Goal: Task Accomplishment & Management: Complete application form

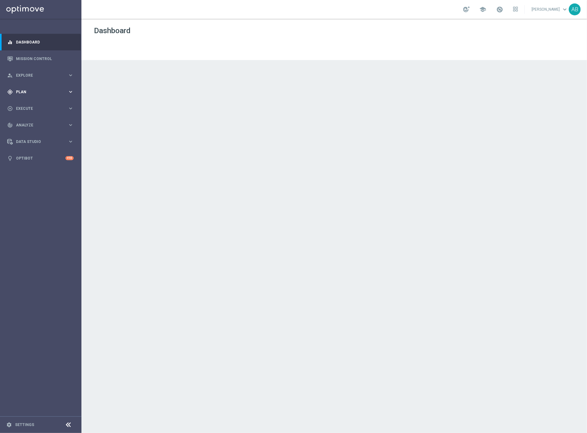
click at [30, 93] on span "Plan" at bounding box center [42, 92] width 52 height 4
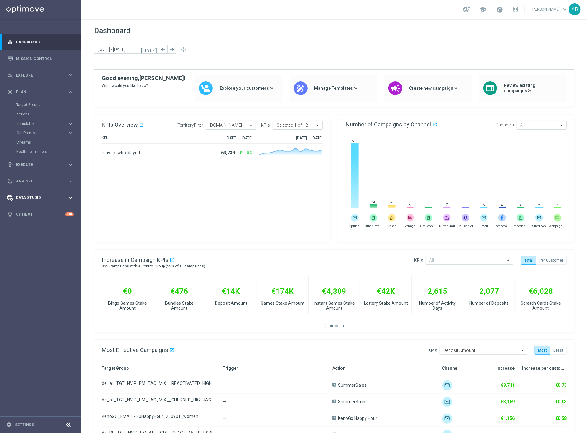
click at [34, 198] on span "Data Studio" at bounding box center [42, 198] width 52 height 4
click at [42, 174] on link "Imported Customers" at bounding box center [40, 173] width 49 height 5
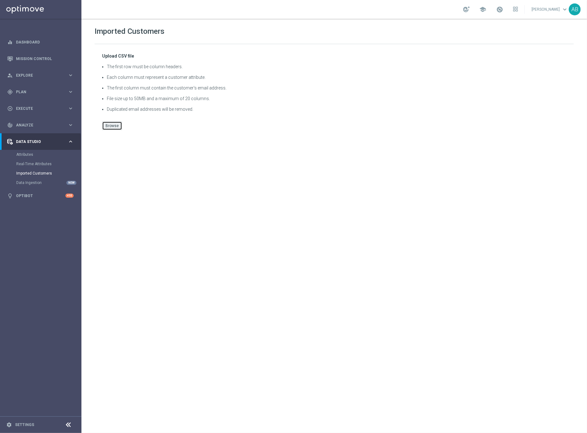
click at [117, 124] on button "Browse" at bounding box center [112, 126] width 20 height 9
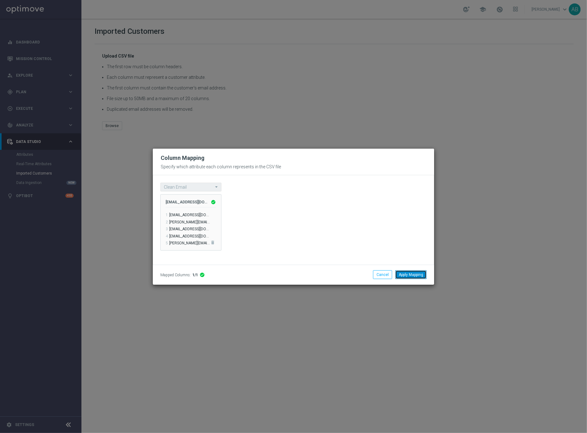
click at [413, 273] on button "Apply Mapping" at bounding box center [410, 275] width 31 height 9
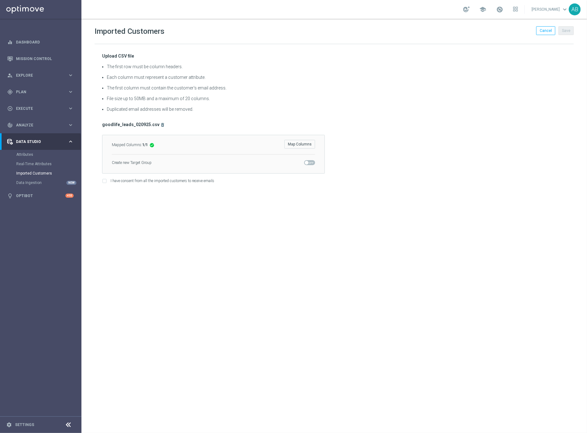
click at [105, 181] on input "I have consent from all the imported customers to receive emails" at bounding box center [104, 182] width 4 height 4
click at [302, 144] on button "Map Columns" at bounding box center [299, 144] width 31 height 9
checkbox input "false"
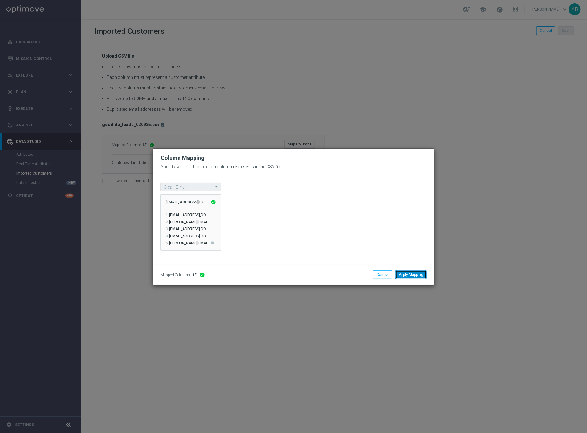
click at [408, 272] on button "Apply Mapping" at bounding box center [410, 275] width 31 height 9
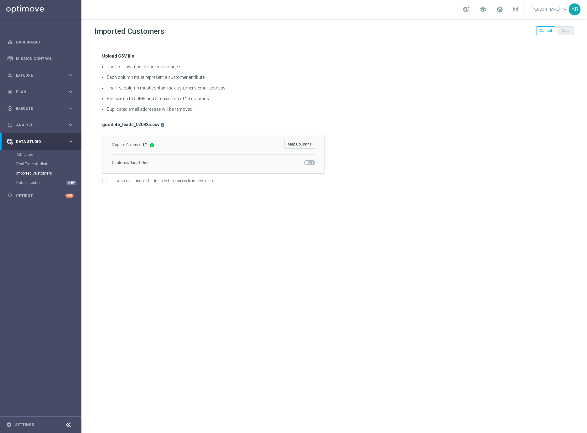
click at [306, 163] on span at bounding box center [307, 163] width 4 height 4
click at [306, 163] on input "checkbox" at bounding box center [309, 162] width 11 height 5
checkbox input "true"
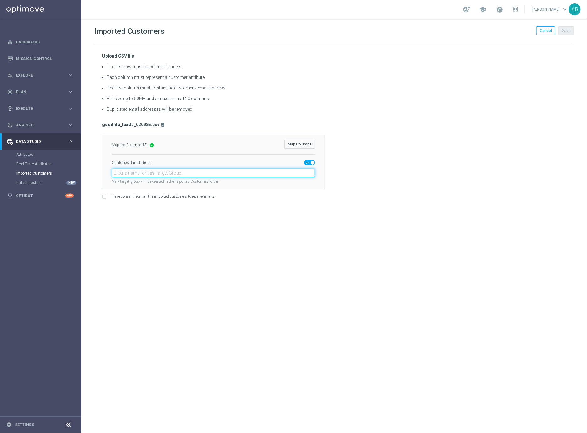
click at [158, 174] on input "text" at bounding box center [213, 173] width 203 height 9
click at [169, 172] on input "text" at bounding box center [213, 173] width 203 height 9
paste input "26e6dc006d3f268e460567d9f029f92e"
type input "26e6dc006d3f268e460567d9f029f92e"
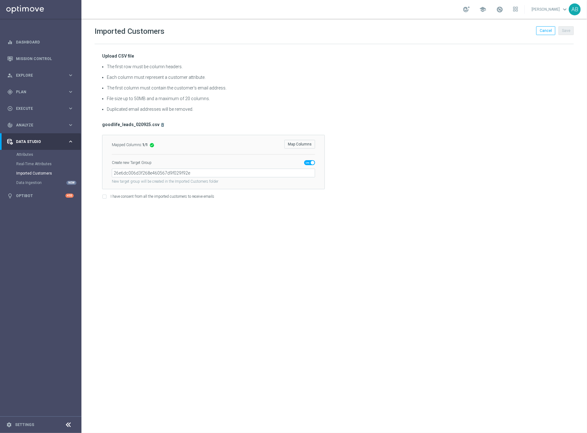
click at [196, 253] on div "Imported Customers Cancel Save Upload CSV file The first row must be column hea…" at bounding box center [334, 226] width 506 height 415
click at [192, 175] on input "26e6dc006d3f268e460567d9f029f92e" at bounding box center [213, 173] width 203 height 9
click at [212, 177] on input "text" at bounding box center [213, 173] width 203 height 9
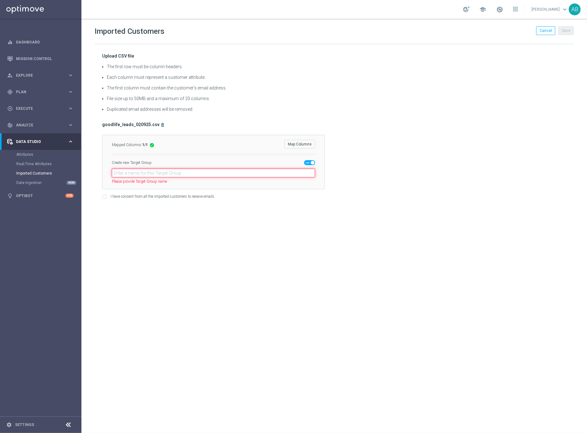
paste input "26e6dc006d3f268e460567d9f029f92e"
click at [212, 177] on input "26e6dc006d3f268e460567d9f029f92e" at bounding box center [213, 173] width 203 height 9
type input "26e6dc006d3f268e460567d9f029f92e"
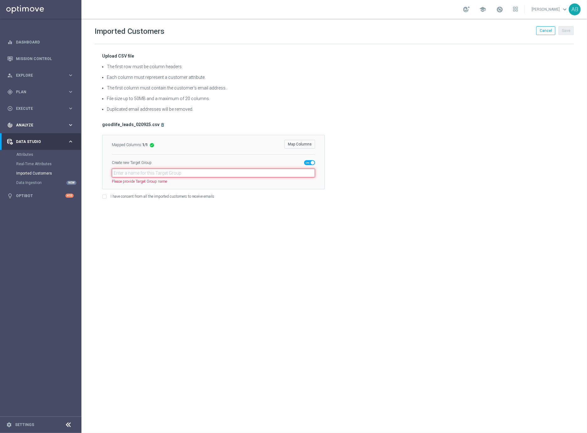
paste input "26e6dc006d3f268e460567d9f029f92e"
type input "26e6dc006d3f268e460567d9f029f92e"
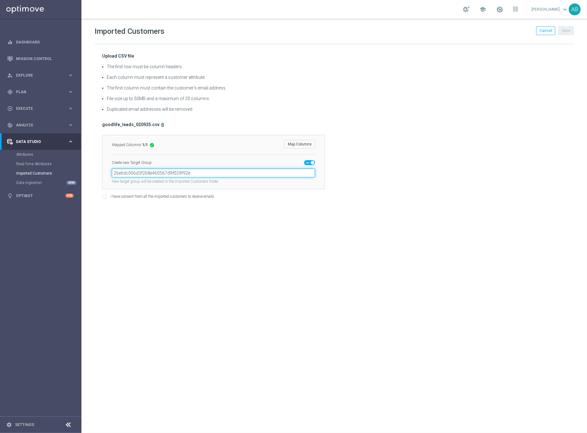
click at [121, 173] on input "26e6dc006d3f268e460567d9f029f92e" at bounding box center [213, 173] width 203 height 9
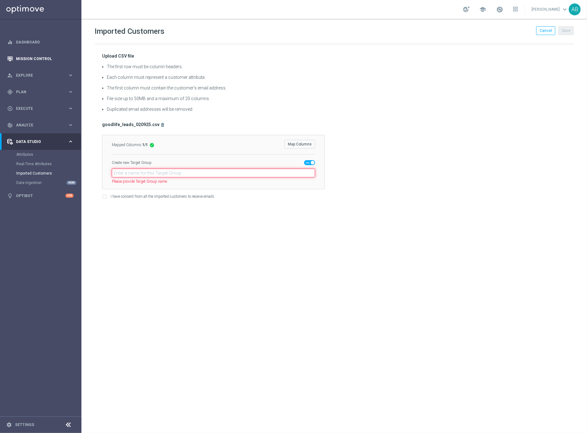
paste input "en_GB_ACQ_GOODLIFE_REBRANDED_NVIP_EMA_TAC_GM"
click at [160, 226] on div "Imported Customers Cancel Save Upload CSV file The first row must be column hea…" at bounding box center [334, 226] width 506 height 415
click at [241, 172] on input "en_GB_ACQ_GOODLIFE_REBRANDED_NVIP_EMA_TAC_GM" at bounding box center [213, 173] width 203 height 9
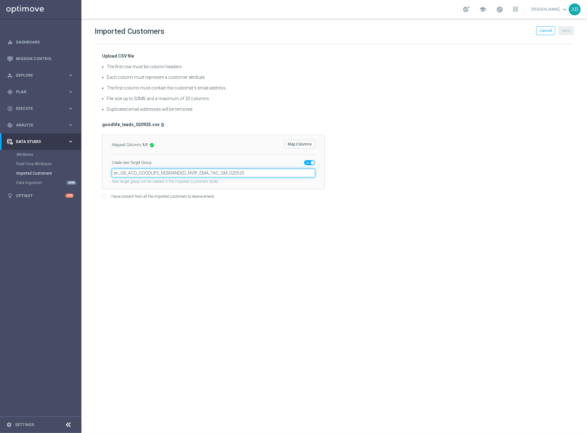
type input "en_GB_ACQ_GOODLIFE_REBRANDED_NVIP_EMA_TAC_GM_020525"
click at [272, 228] on div "Imported Customers Cancel Save Upload CSV file The first row must be column hea…" at bounding box center [334, 226] width 506 height 415
click at [227, 173] on input "en_GB_ACQ_GOODLIFE_REBRANDED_NVIP_EMA_TAC_GM_020525" at bounding box center [213, 173] width 203 height 9
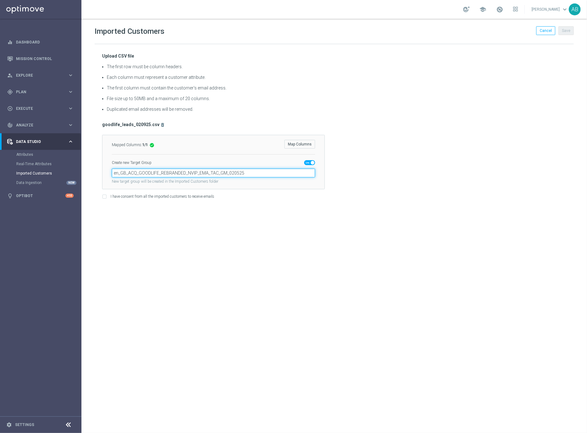
click at [201, 171] on input "en_GB_ACQ_GOODLIFE_REBRANDED_NVIP_EMA_TAC_GM_020525" at bounding box center [213, 173] width 203 height 9
click at [195, 176] on input "en_GB_ACQ_GOODLIFE_REBRANDED_NVIP_EMA_TAC_GM_020525" at bounding box center [213, 173] width 203 height 9
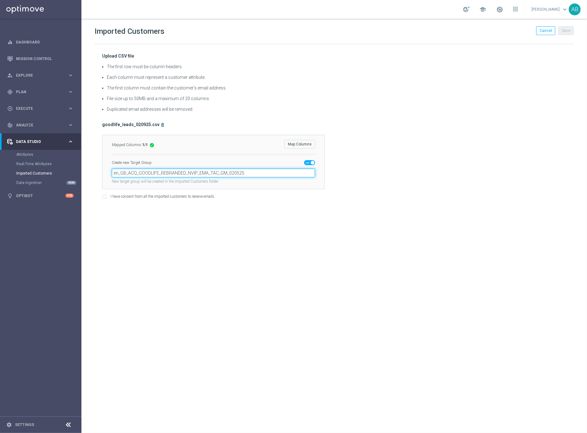
click at [195, 176] on input "en_GB_ACQ_GOODLIFE_REBRANDED_NVIP_EMA_TAC_GM_020525" at bounding box center [213, 173] width 203 height 9
click at [201, 172] on input "en_GB_ACQ_GOODLIFE_REBRANDED_NVIP_EMA_TAC_GM_020525" at bounding box center [213, 173] width 203 height 9
click at [238, 176] on input "en_GB_ACQ_GOODLIFE_REBRANDED_NVIP_EMA_TAC_GM_020525" at bounding box center [213, 173] width 203 height 9
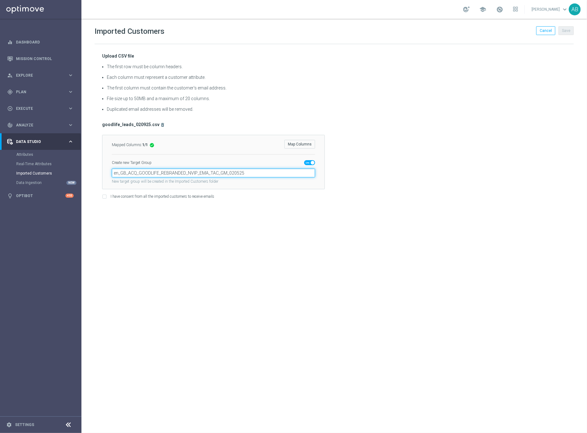
click at [238, 174] on input "en_GB_ACQ_GOODLIFE_REBRANDED_NVIP_EMA_TAC_GM_020525" at bounding box center [213, 173] width 203 height 9
type input "en_GB_ACQ_GOODLIFE_REBRANDED_NVIP_EMA_TAC_GM_020925"
click at [259, 250] on div "Imported Customers Cancel Save Upload CSV file The first row must be column hea…" at bounding box center [334, 226] width 506 height 415
click at [229, 238] on div "Imported Customers Cancel Save Upload CSV file The first row must be column hea…" at bounding box center [334, 226] width 506 height 415
click at [453, 122] on div "goodlife_leads_020925.csv delete_forever" at bounding box center [334, 125] width 464 height 8
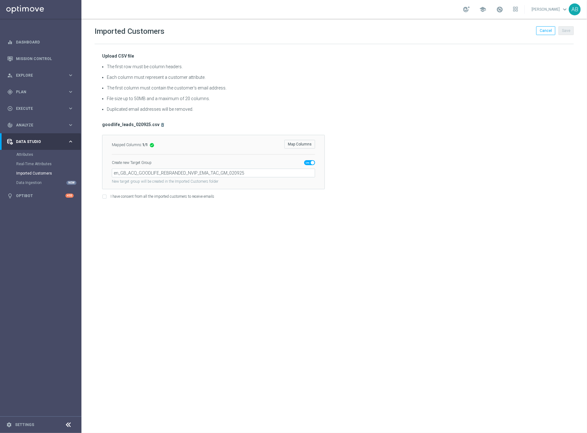
click at [105, 197] on input "I have consent from all the imported customers to receive emails" at bounding box center [104, 198] width 4 height 4
checkbox input "true"
click at [567, 30] on button "Save" at bounding box center [565, 30] width 15 height 9
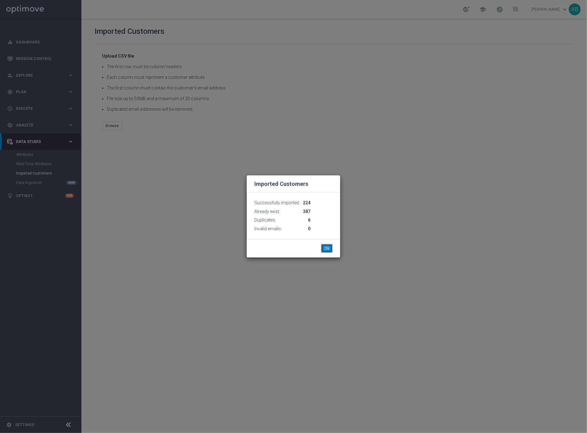
click at [326, 249] on button "Ok" at bounding box center [327, 248] width 12 height 9
